Goal: Task Accomplishment & Management: Complete application form

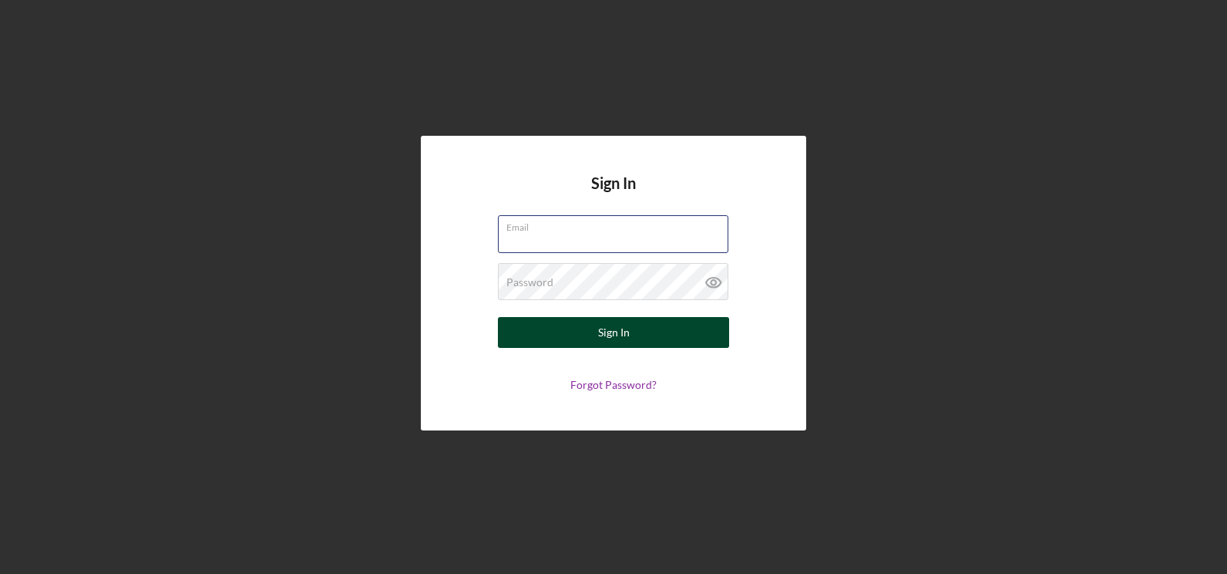
type input "[EMAIL_ADDRESS][DOMAIN_NAME]"
click at [621, 331] on div "Sign In" at bounding box center [614, 332] width 32 height 31
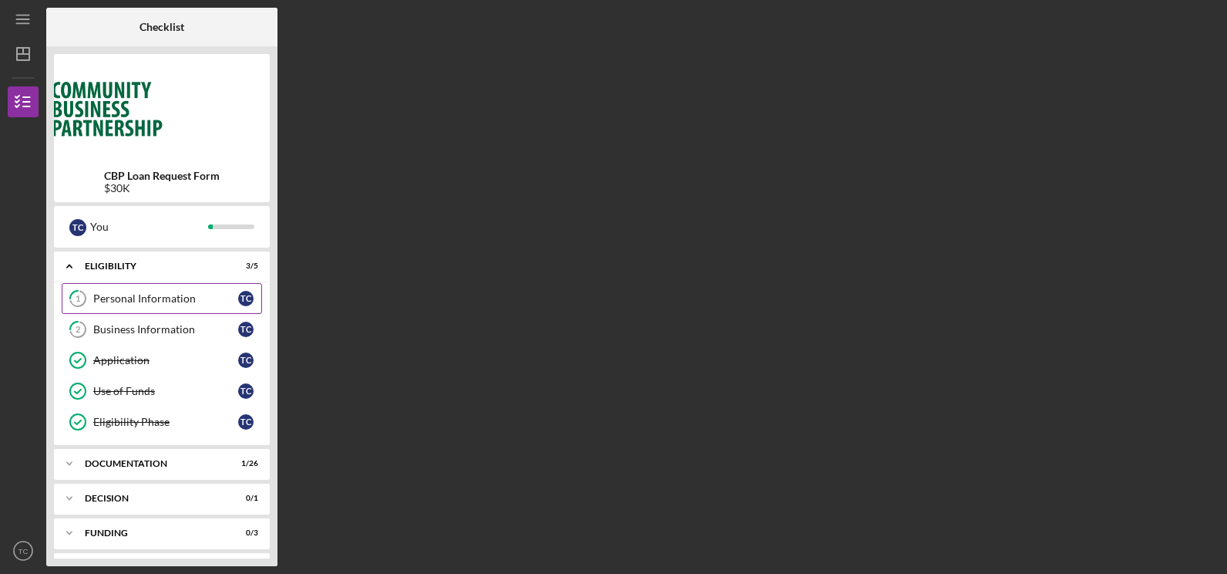
click at [125, 296] on div "Personal Information" at bounding box center [165, 298] width 145 height 12
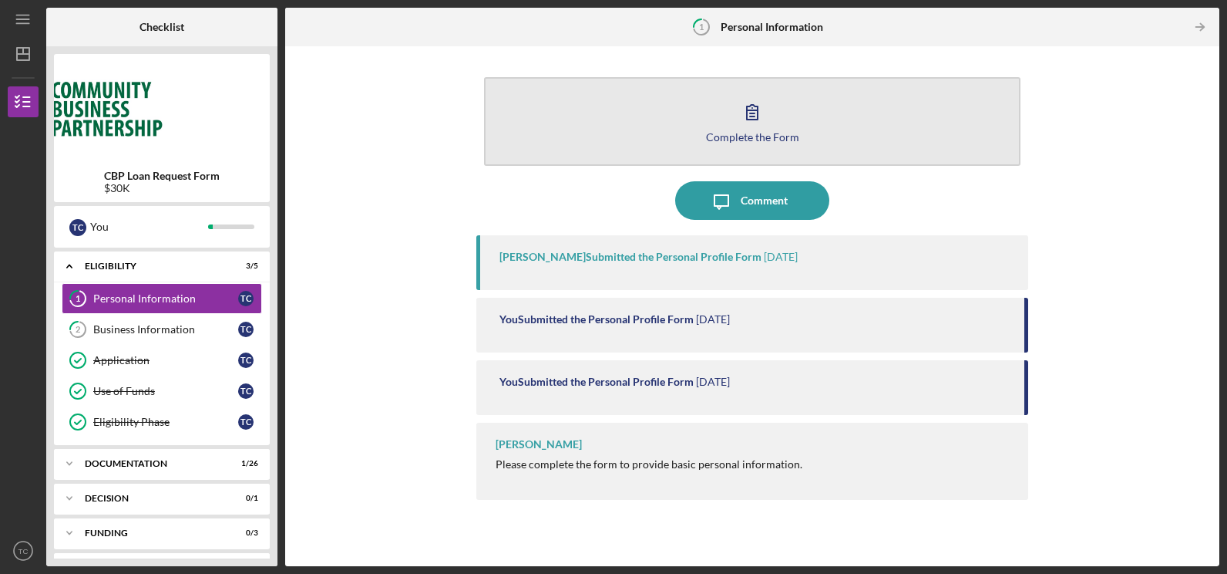
click at [779, 134] on div "Complete the Form" at bounding box center [752, 137] width 93 height 12
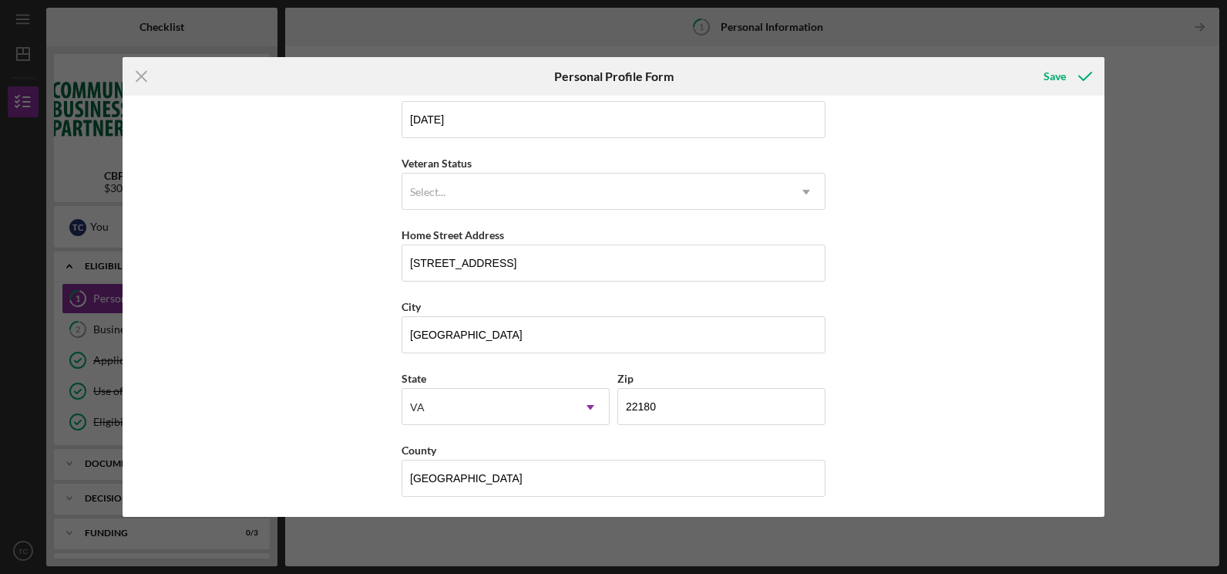
scroll to position [169, 0]
click at [136, 76] on icon "Icon/Menu Close" at bounding box center [142, 76] width 39 height 39
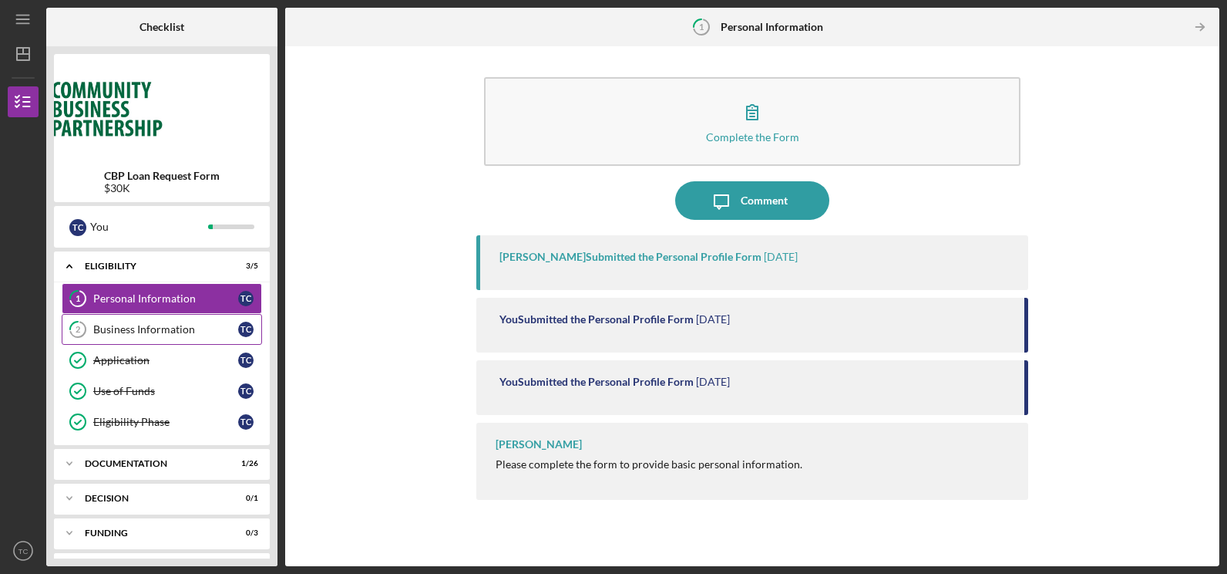
click at [118, 327] on div "Business Information" at bounding box center [165, 329] width 145 height 12
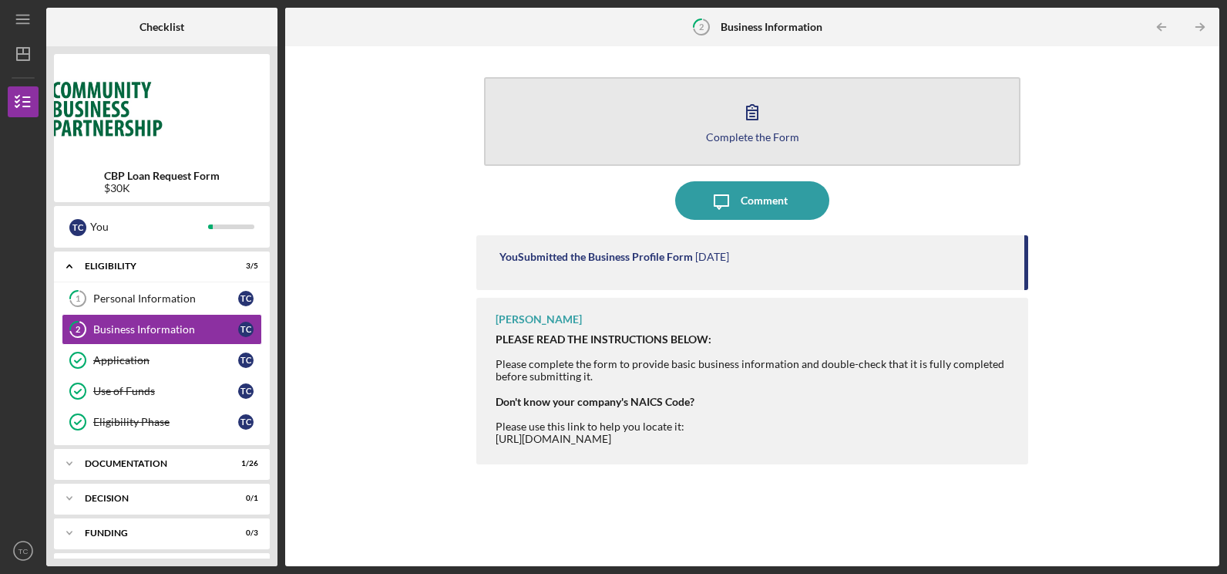
click at [779, 133] on div "Complete the Form" at bounding box center [752, 137] width 93 height 12
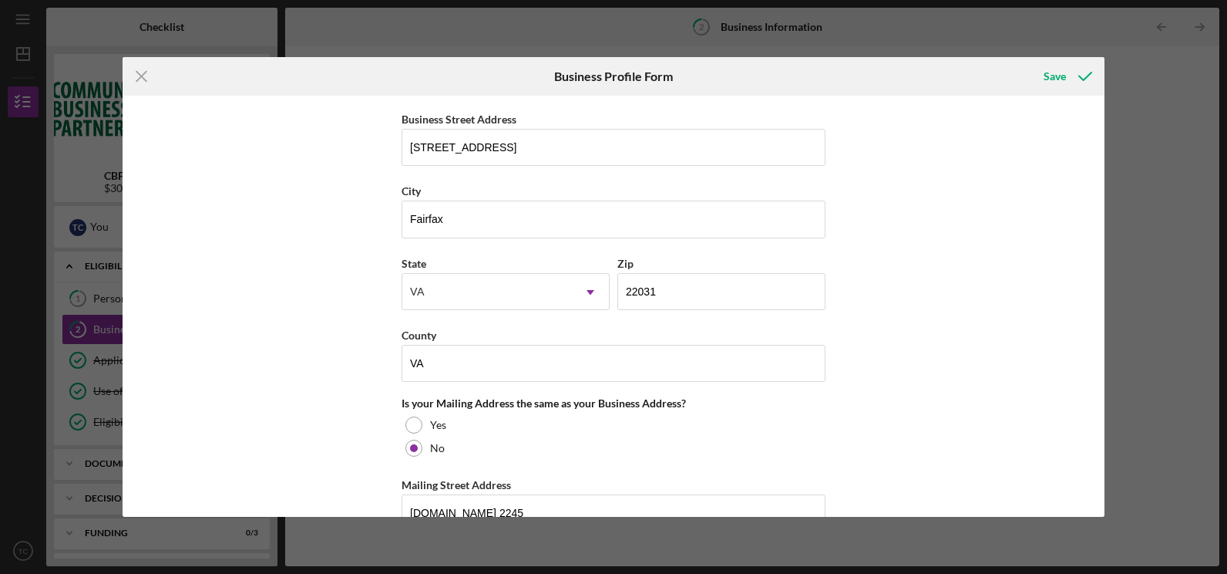
scroll to position [903, 0]
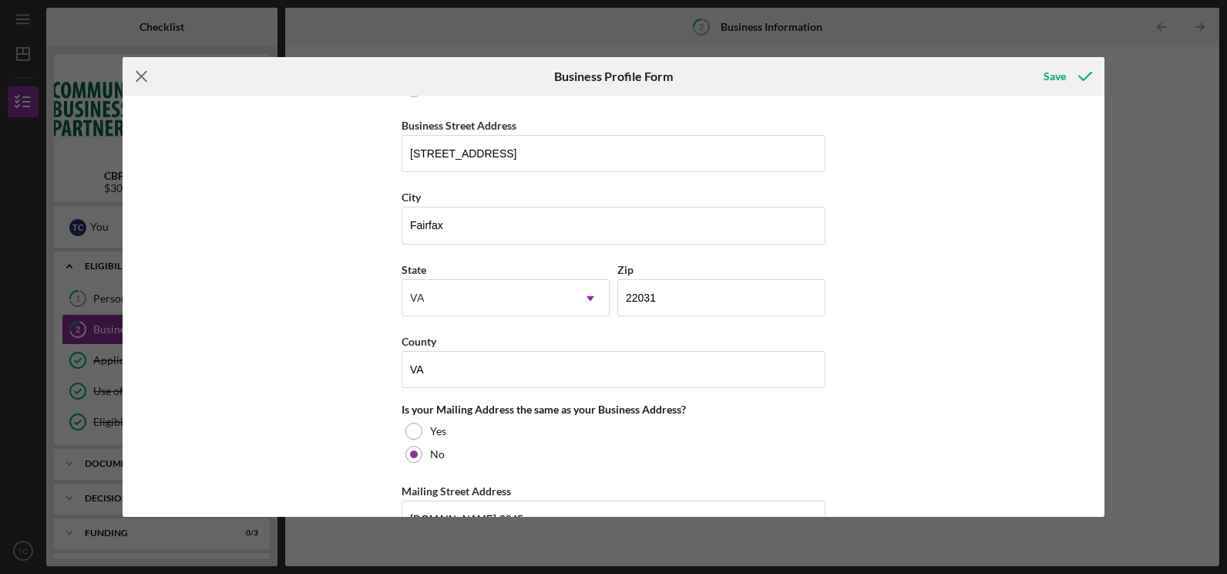
click at [136, 75] on icon "Icon/Menu Close" at bounding box center [142, 76] width 39 height 39
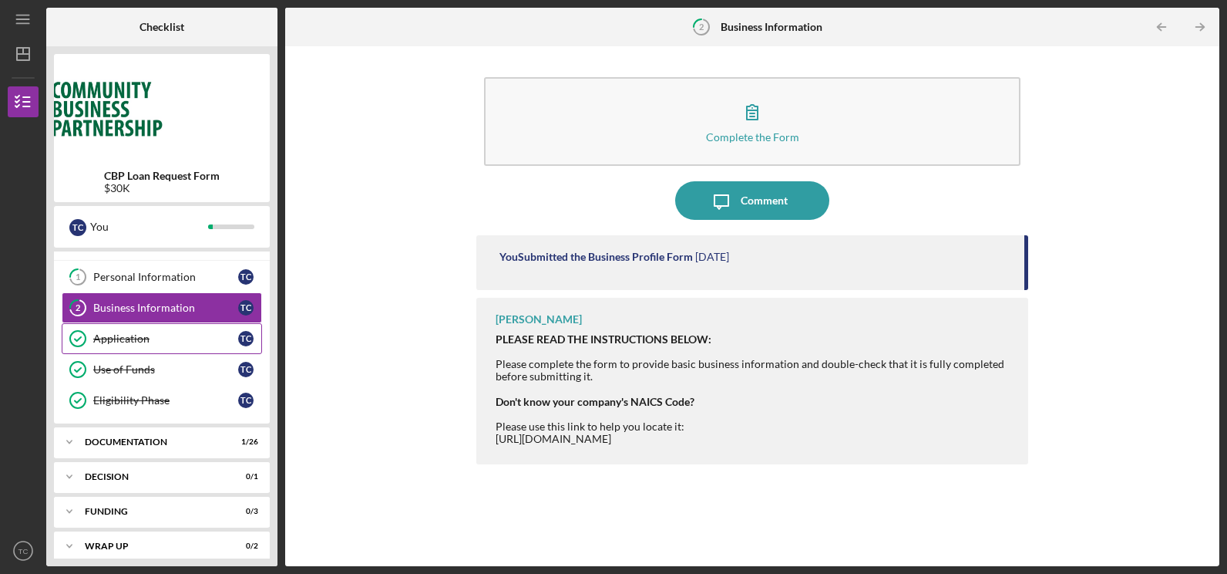
scroll to position [33, 0]
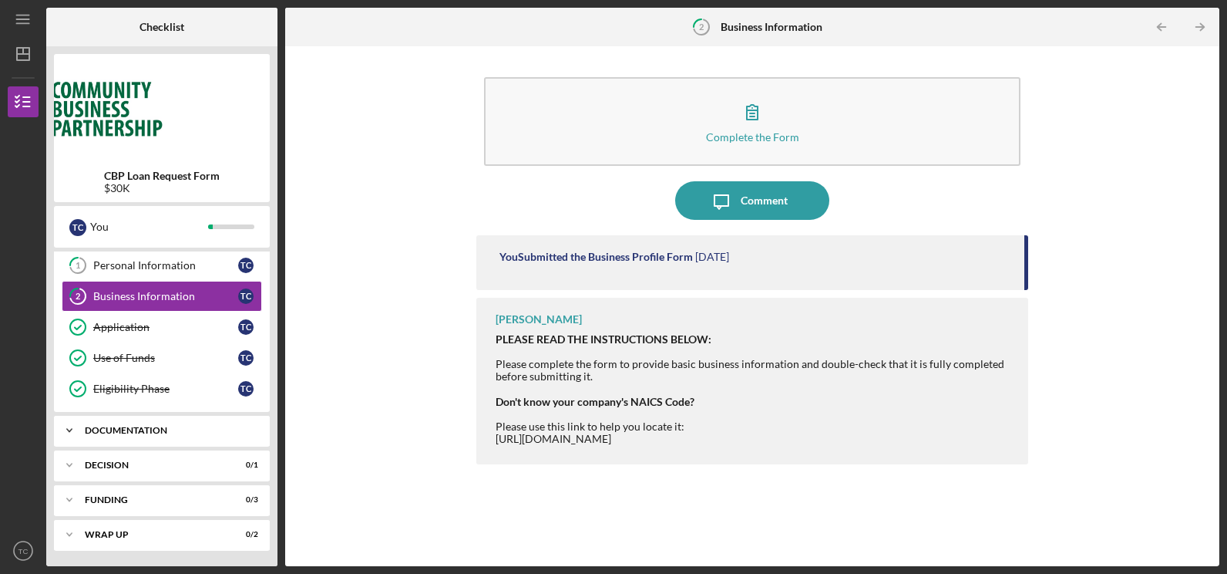
click at [160, 429] on div "Documentation" at bounding box center [168, 430] width 166 height 9
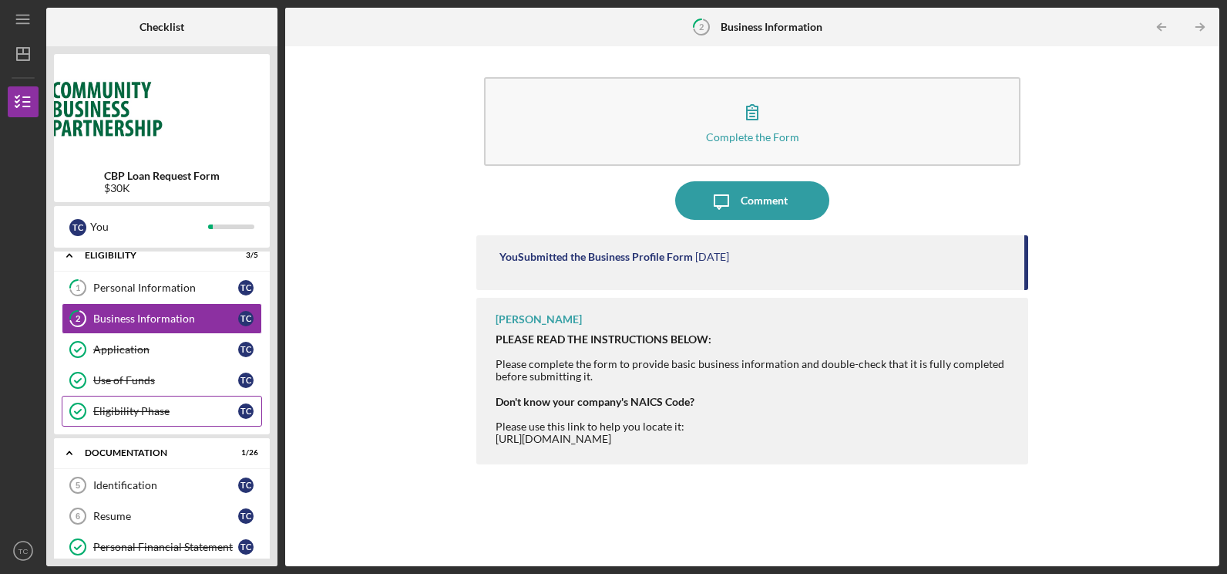
scroll to position [0, 0]
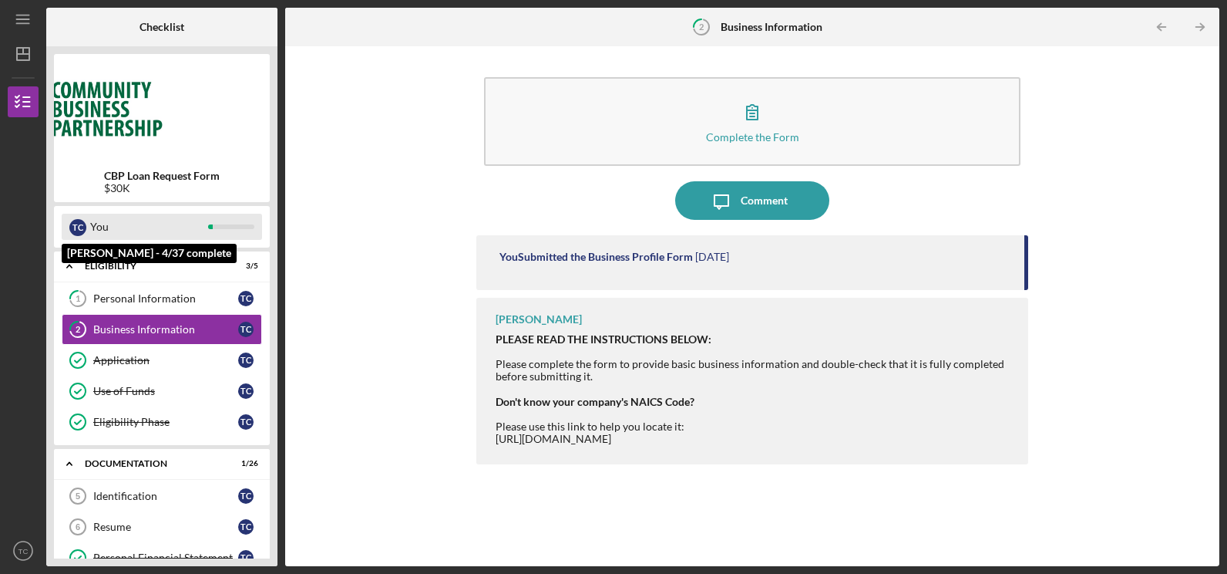
click at [76, 224] on div "T C" at bounding box center [77, 227] width 17 height 17
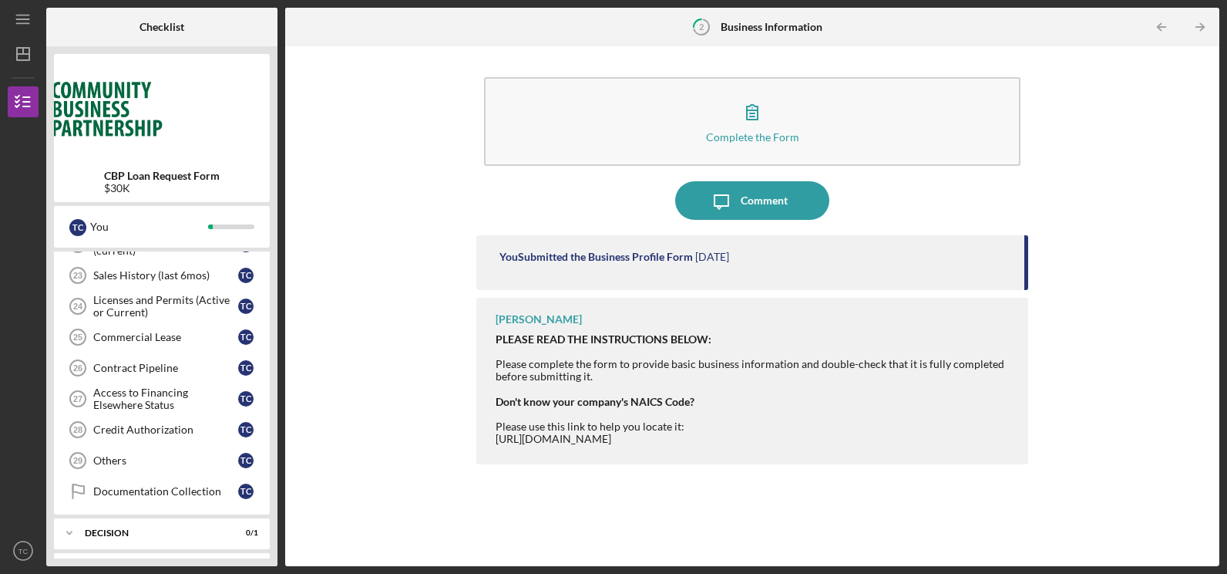
scroll to position [843, 0]
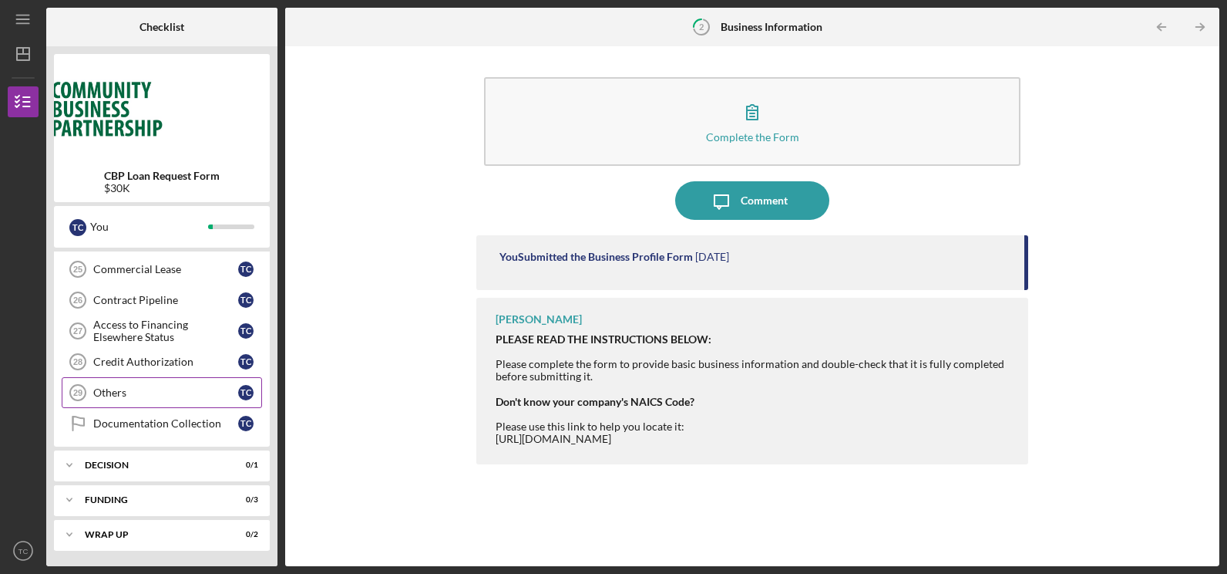
click at [198, 387] on div "Others" at bounding box center [165, 392] width 145 height 12
